Goal: Information Seeking & Learning: Understand process/instructions

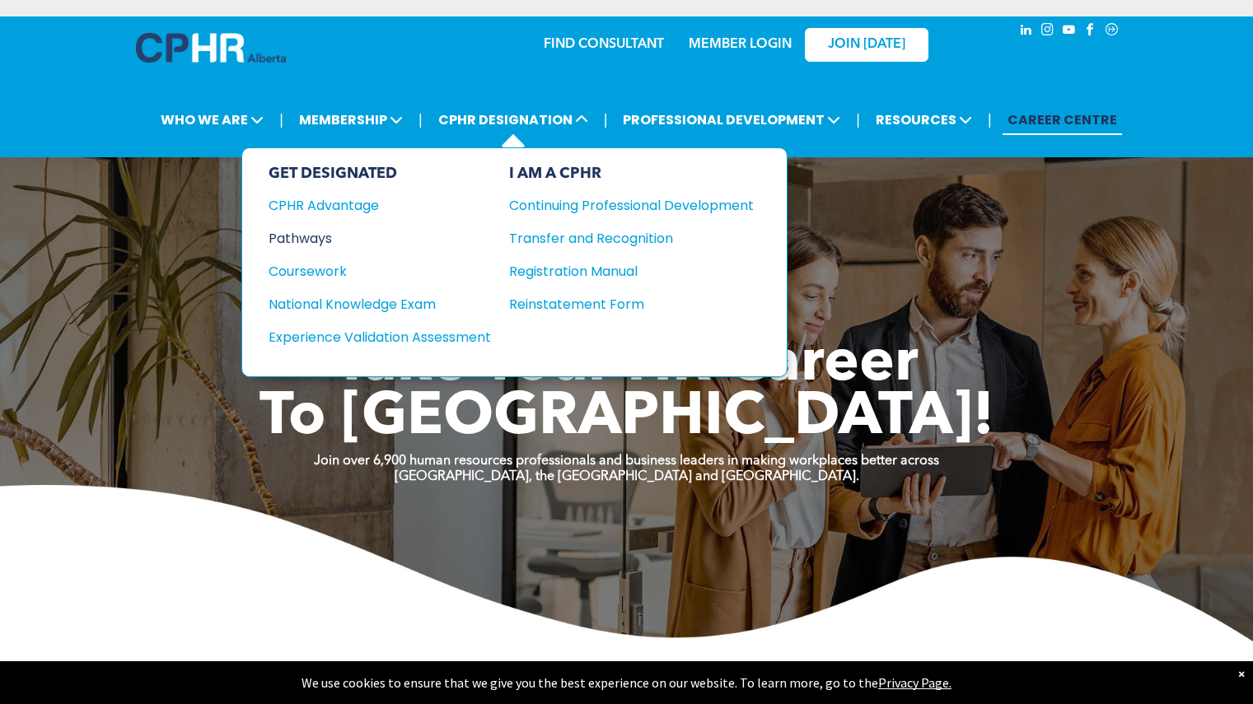
click at [305, 234] on div "Pathways" at bounding box center [369, 238] width 200 height 21
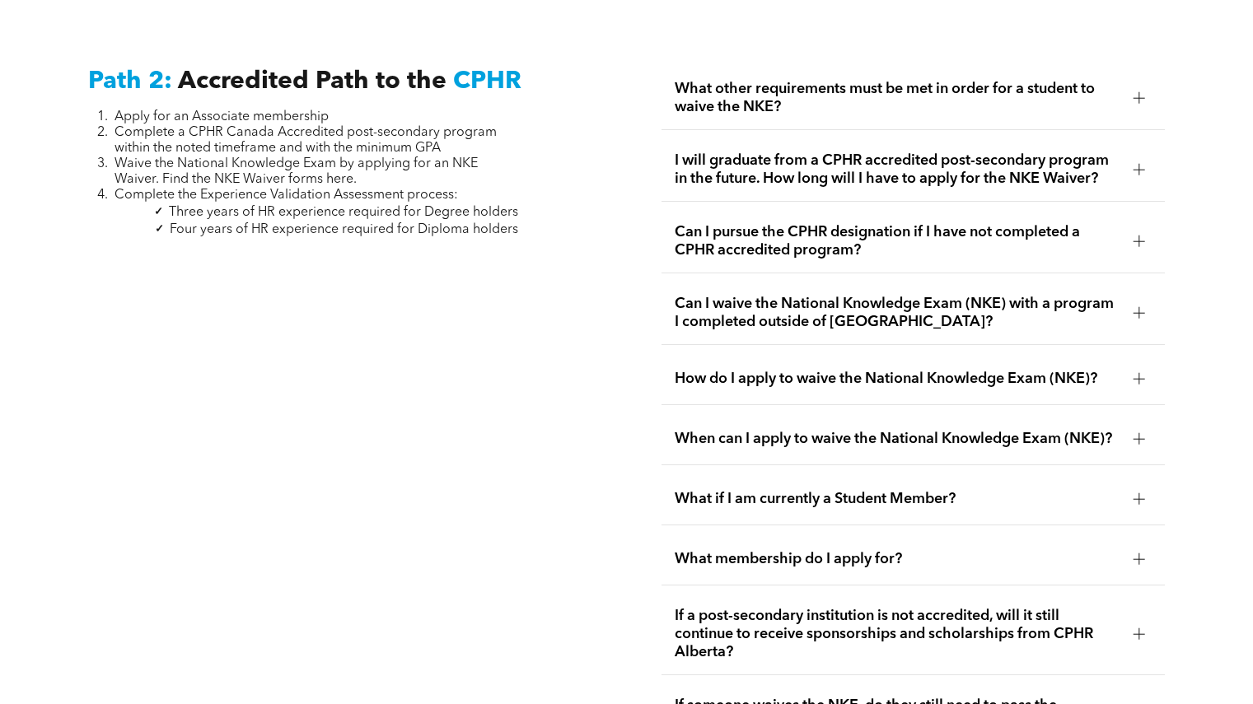
scroll to position [2554, 0]
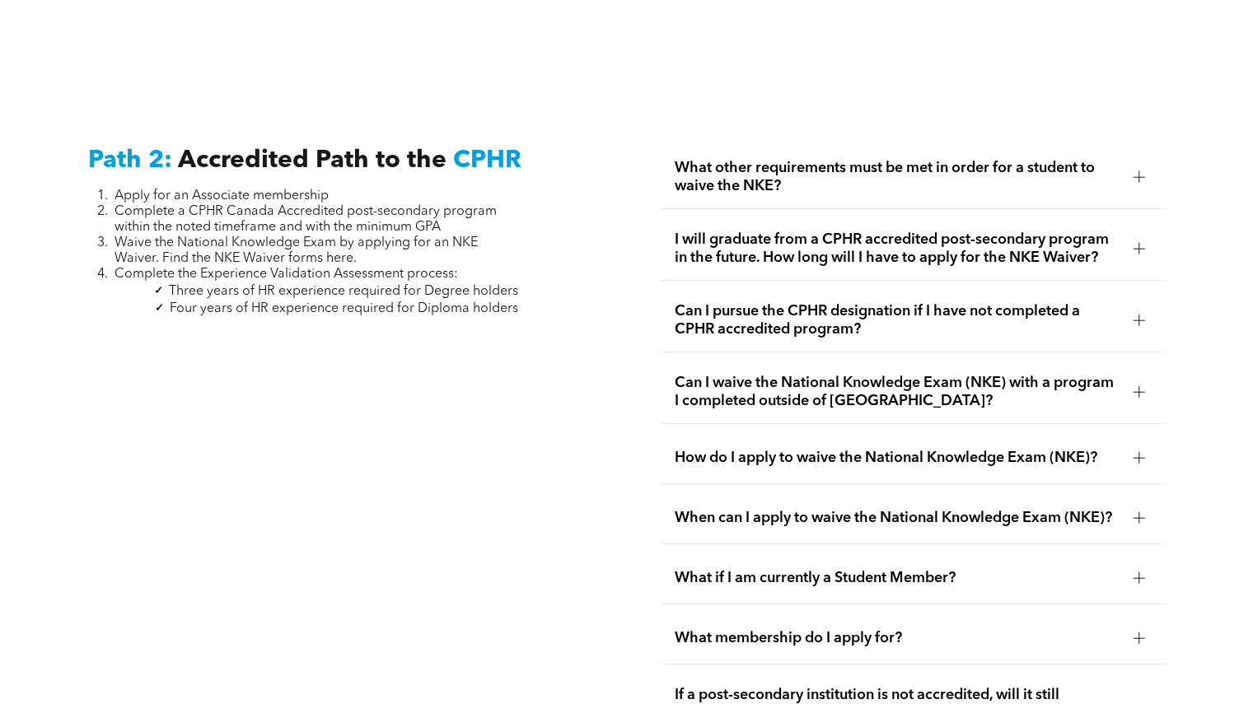
click at [1125, 433] on div "How do I apply to waive the National Knowledge Exam (NKE)?" at bounding box center [913, 459] width 503 height 52
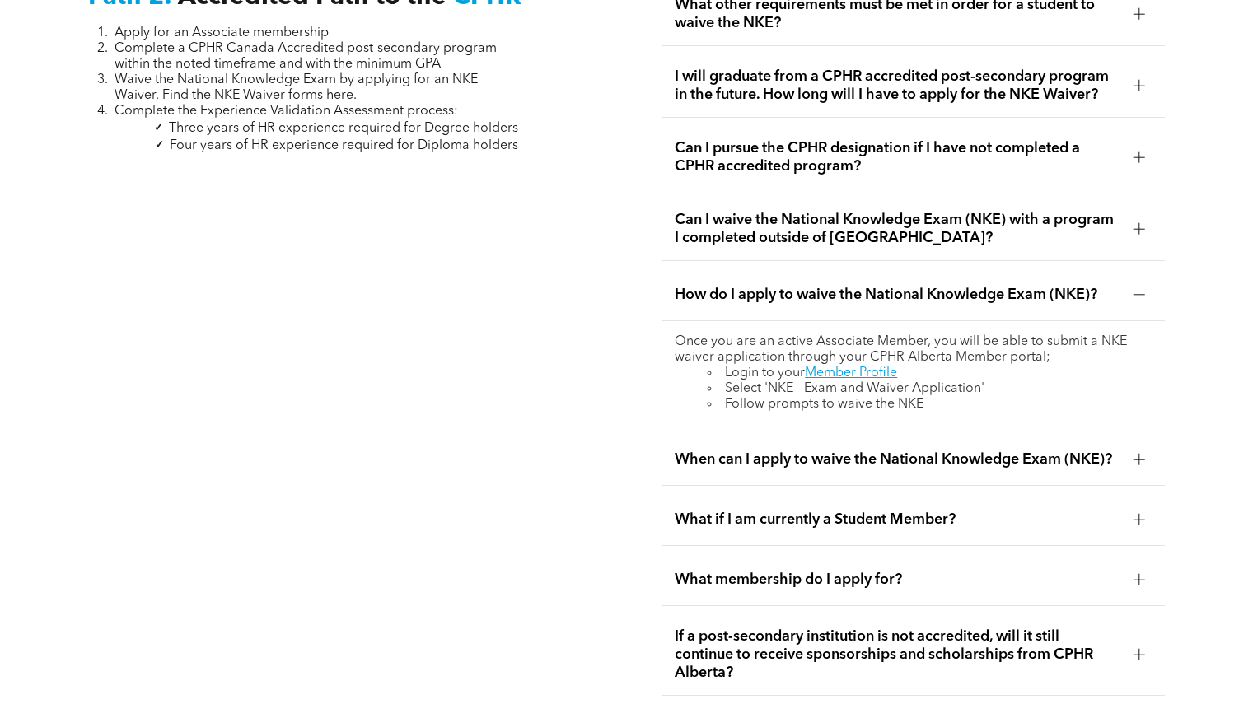
scroll to position [2719, 0]
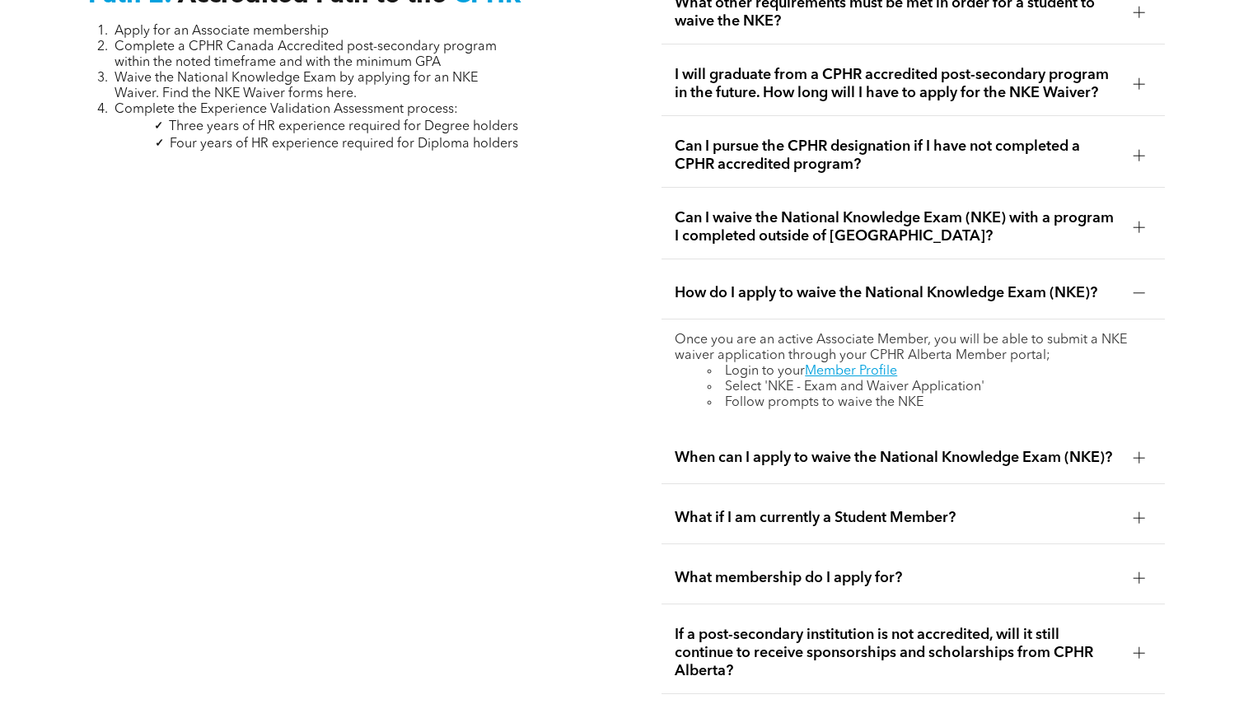
click at [1138, 452] on div at bounding box center [1140, 458] width 12 height 12
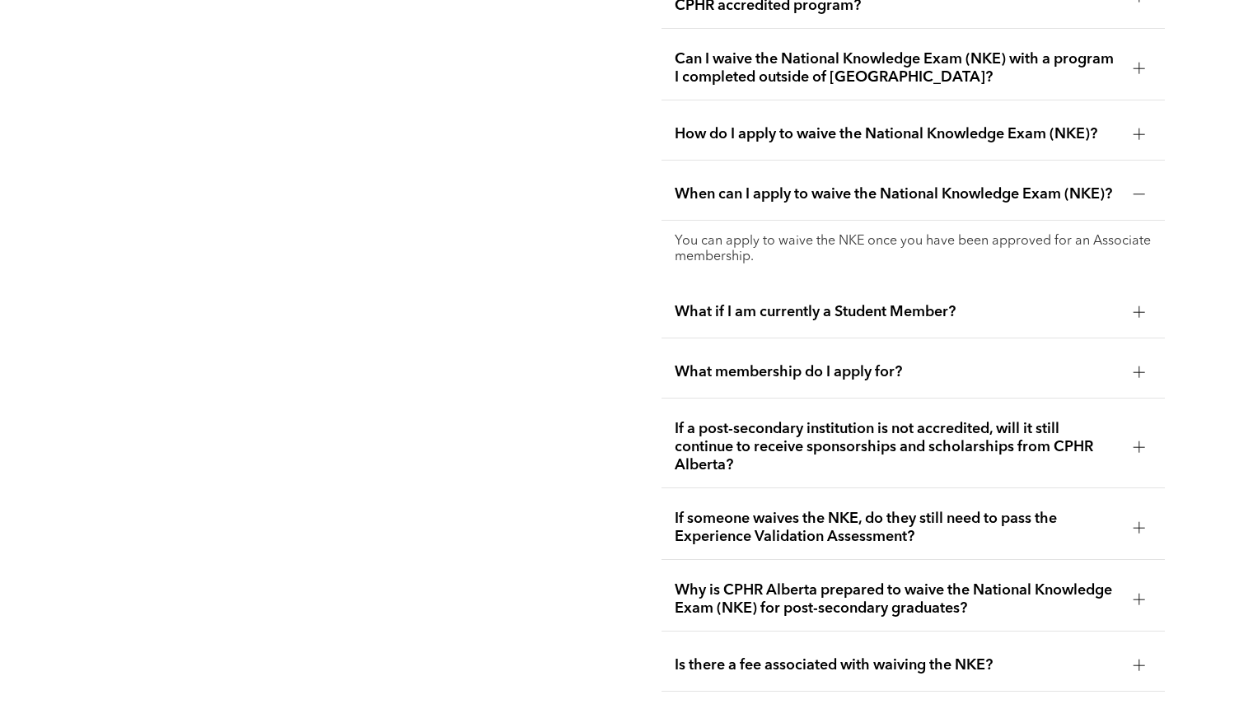
scroll to position [2884, 0]
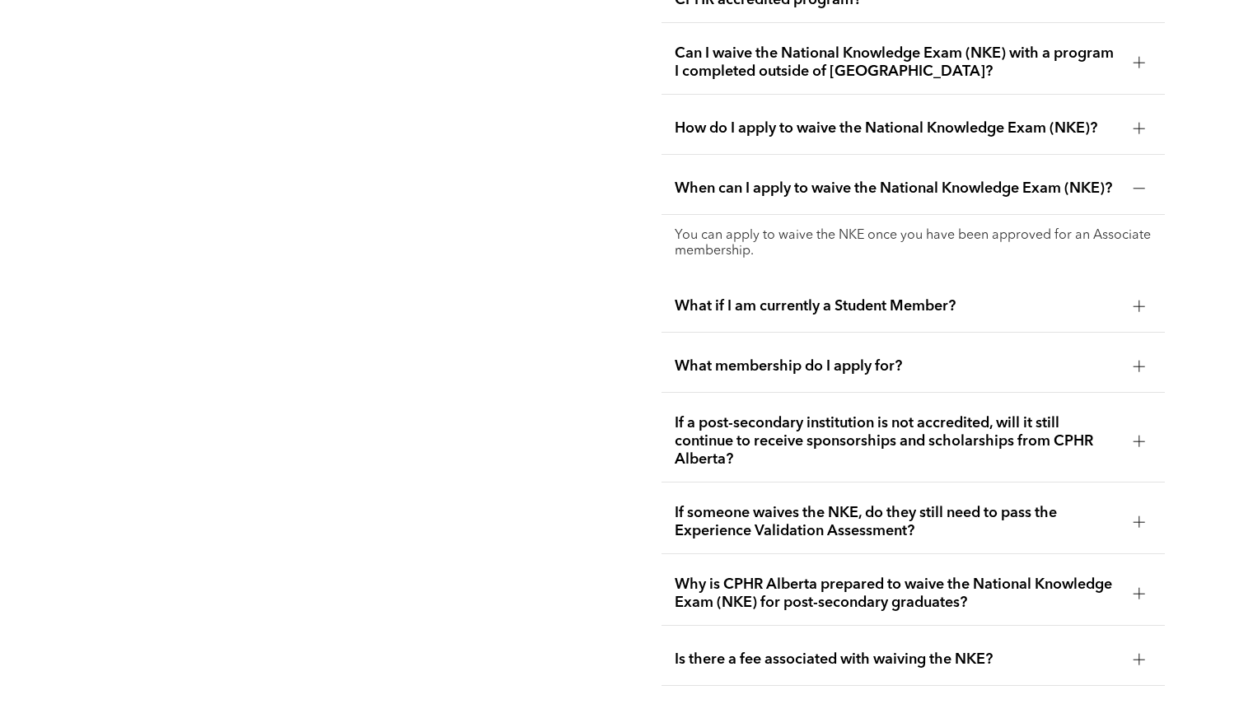
click at [1144, 517] on div at bounding box center [1140, 523] width 12 height 12
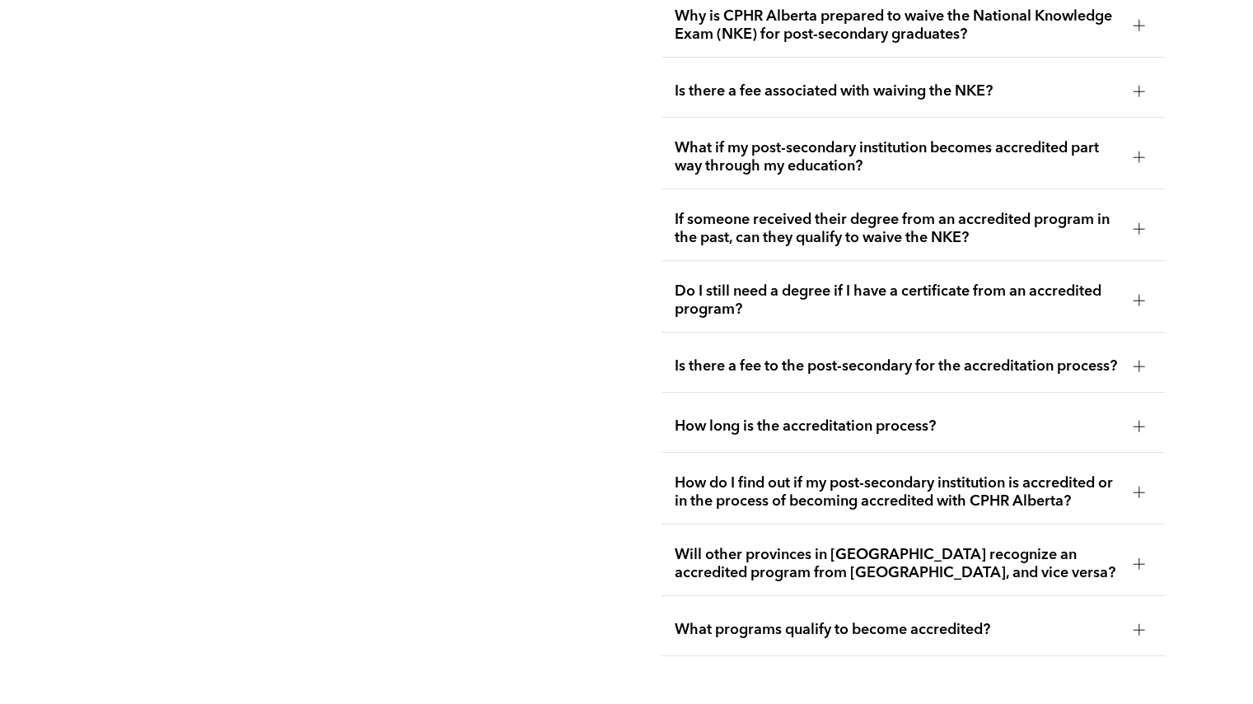
scroll to position [3460, 0]
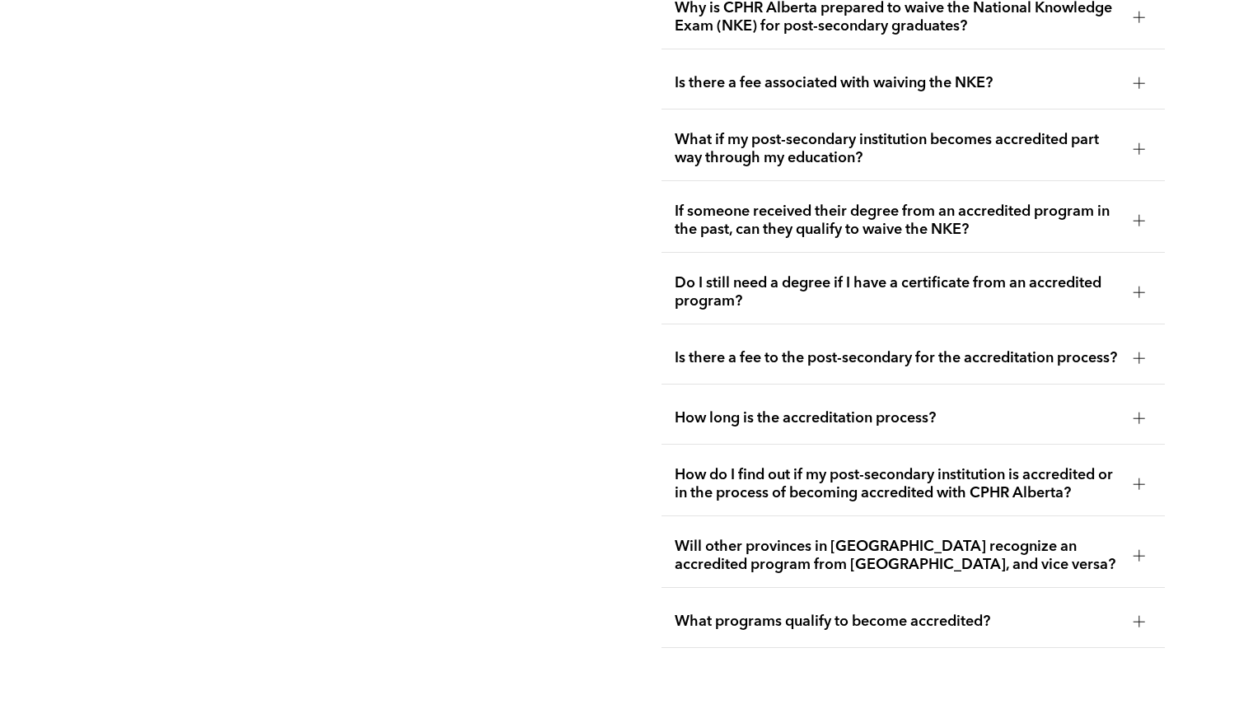
click at [1148, 544] on div at bounding box center [1139, 556] width 25 height 25
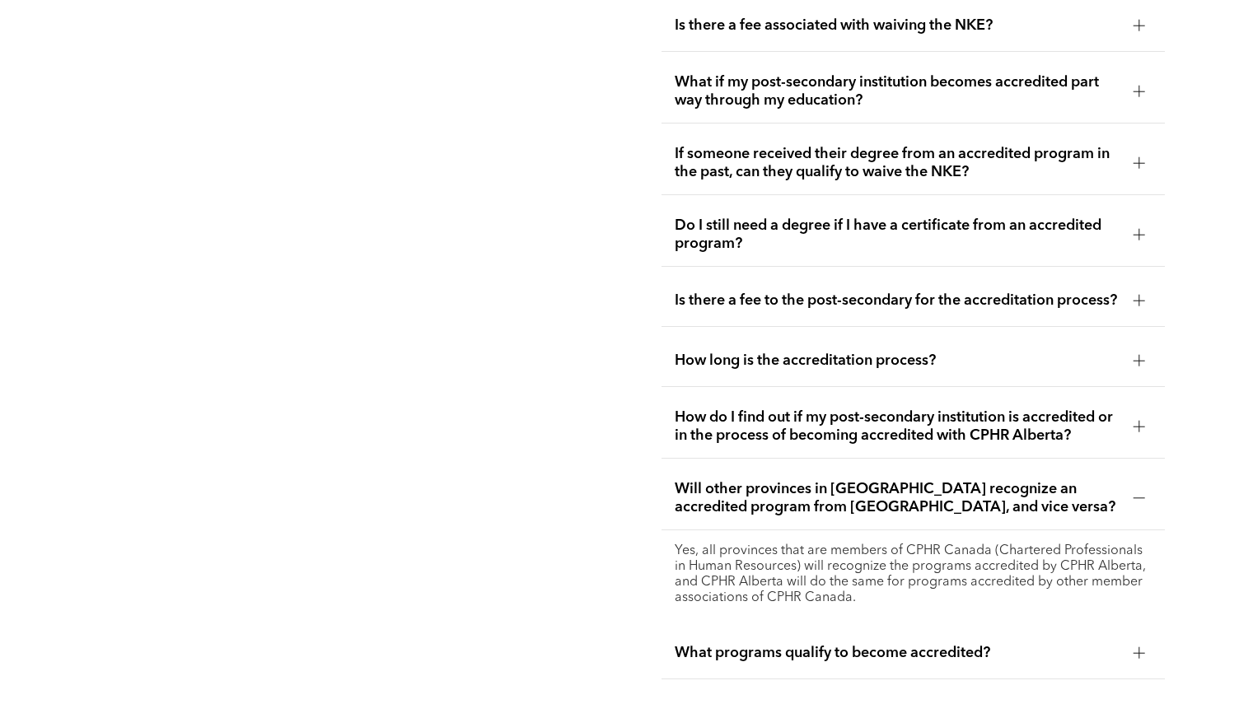
click at [1151, 414] on div at bounding box center [1139, 426] width 25 height 25
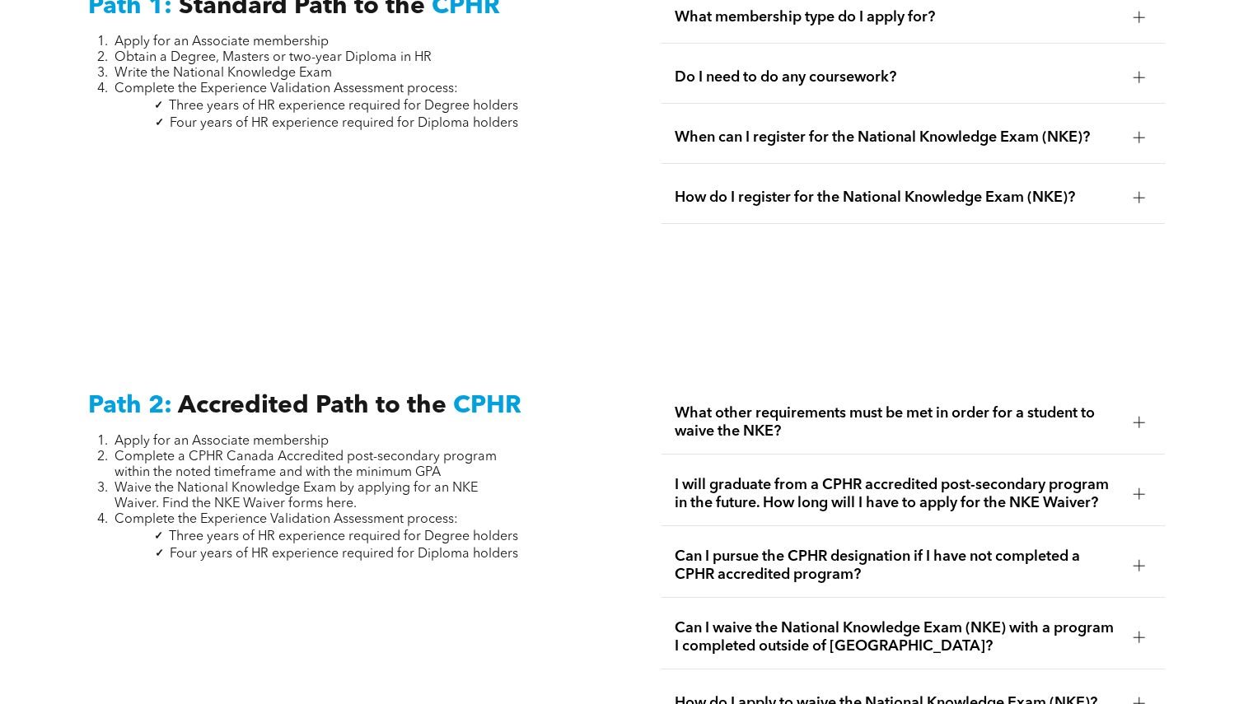
scroll to position [2307, 0]
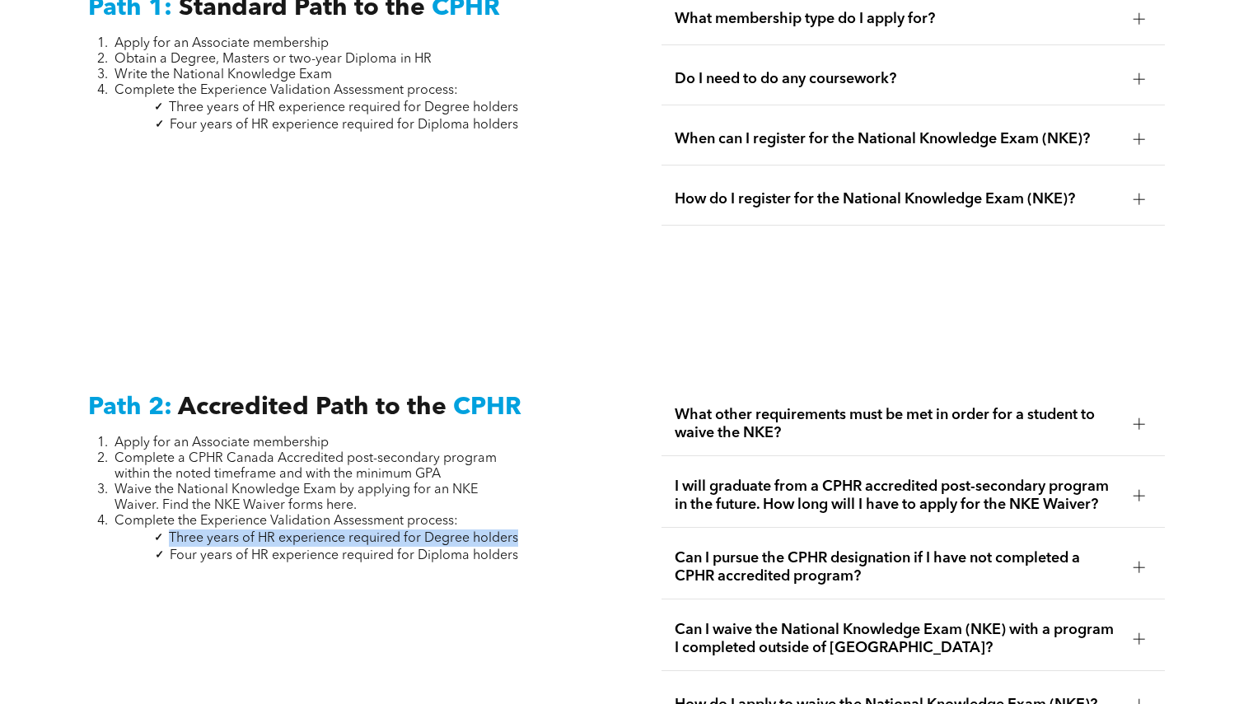
drag, startPoint x: 169, startPoint y: 517, endPoint x: 536, endPoint y: 520, distance: 367.5
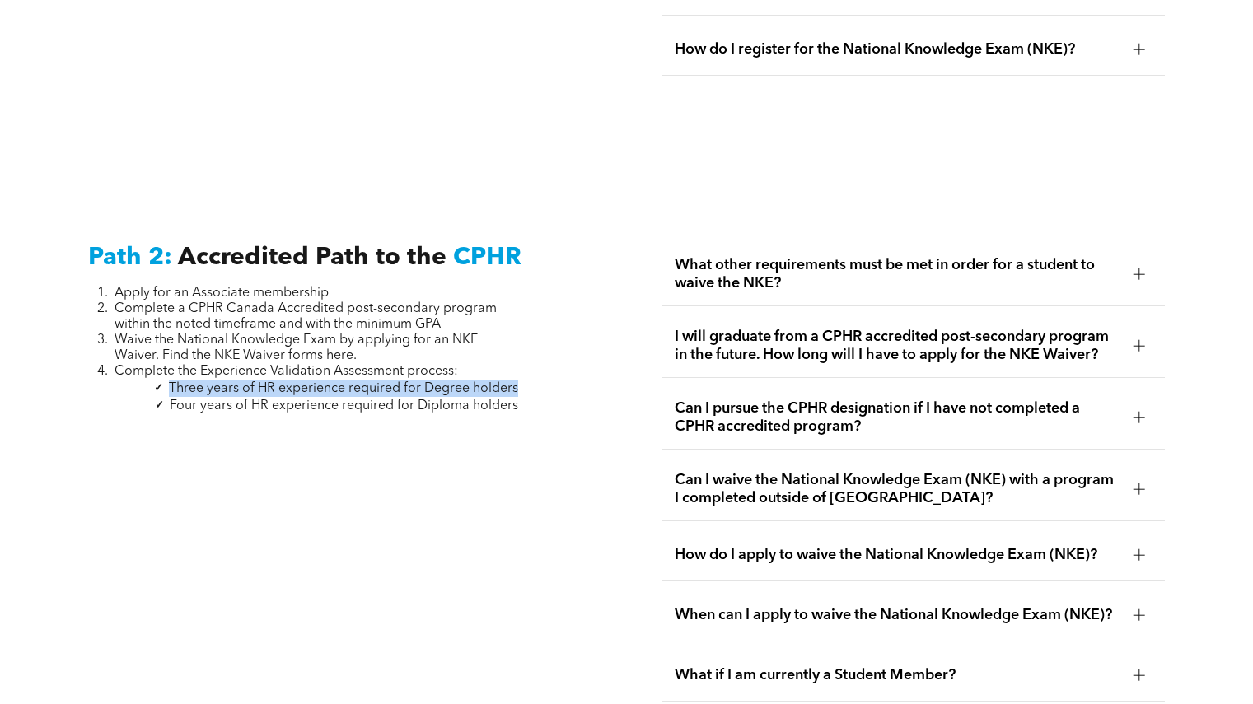
scroll to position [2472, 0]
